Goal: Task Accomplishment & Management: Complete application form

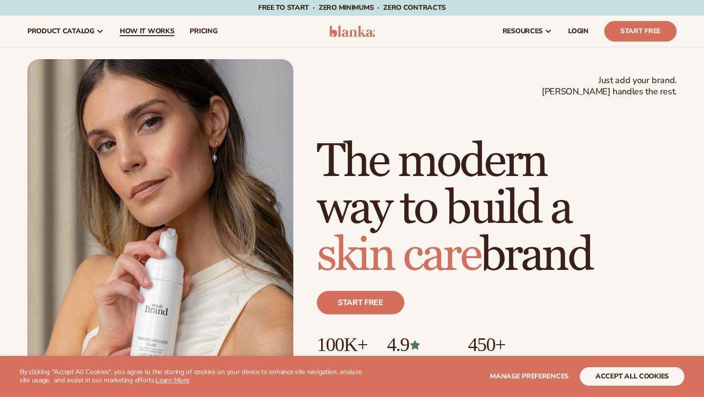
click at [146, 32] on span "How It Works" at bounding box center [147, 31] width 55 height 8
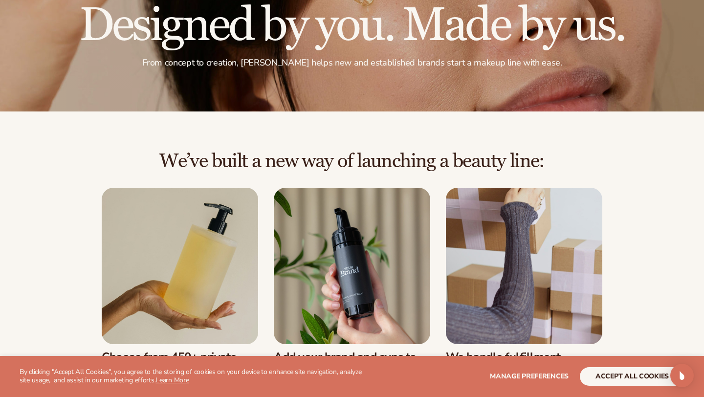
scroll to position [163, 0]
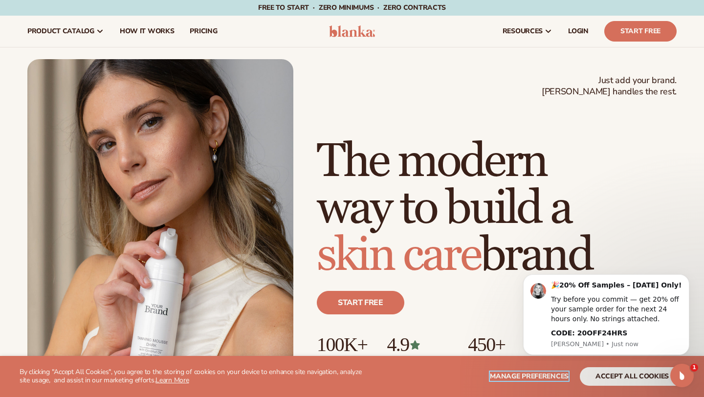
click at [556, 373] on span "Manage preferences" at bounding box center [529, 376] width 79 height 9
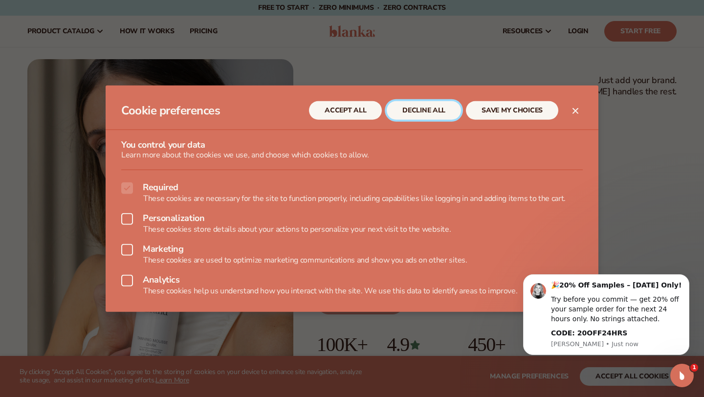
click at [421, 112] on button "DECLINE ALL" at bounding box center [424, 110] width 74 height 19
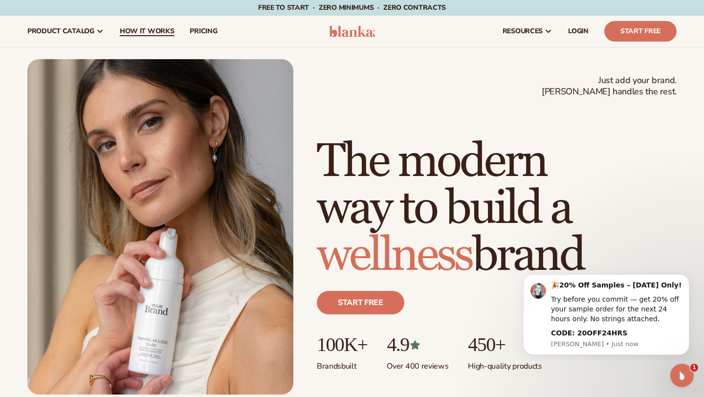
click at [152, 29] on span "How It Works" at bounding box center [147, 31] width 55 height 8
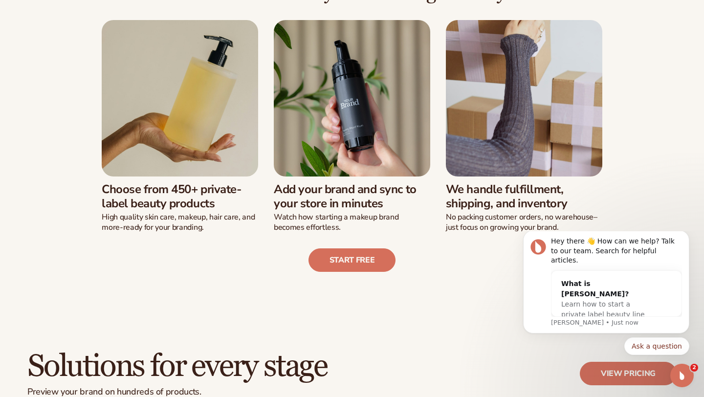
scroll to position [263, 0]
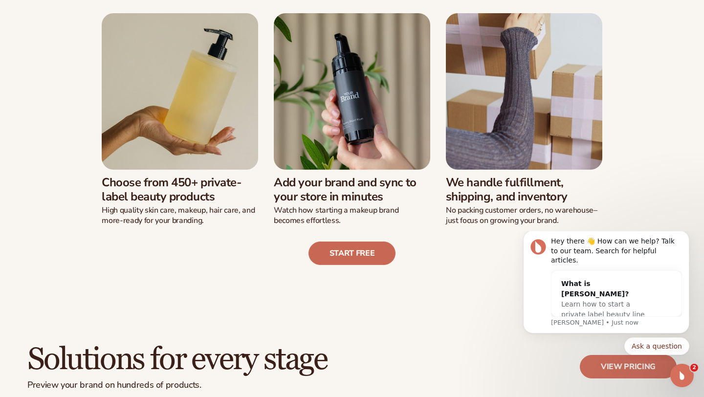
click at [355, 251] on link "Start free" at bounding box center [353, 253] width 88 height 23
